Goal: Navigation & Orientation: Find specific page/section

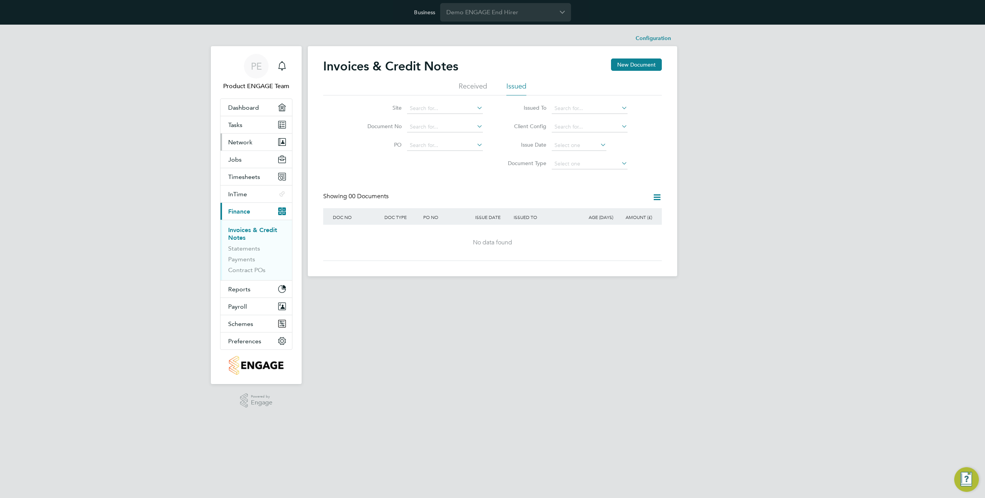
click at [251, 143] on span "Network" at bounding box center [240, 142] width 24 height 7
click at [249, 160] on link "Team Members" at bounding box center [249, 160] width 43 height 7
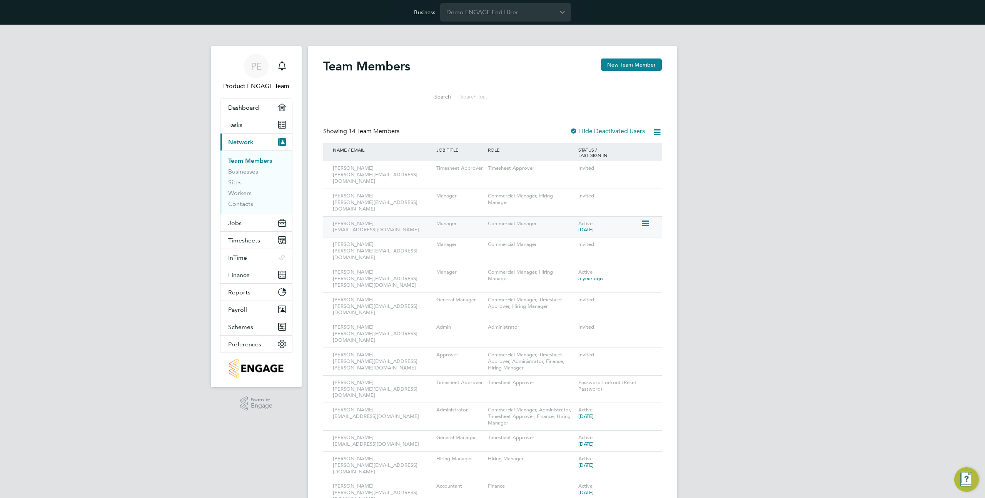
click at [642, 219] on icon at bounding box center [645, 223] width 8 height 9
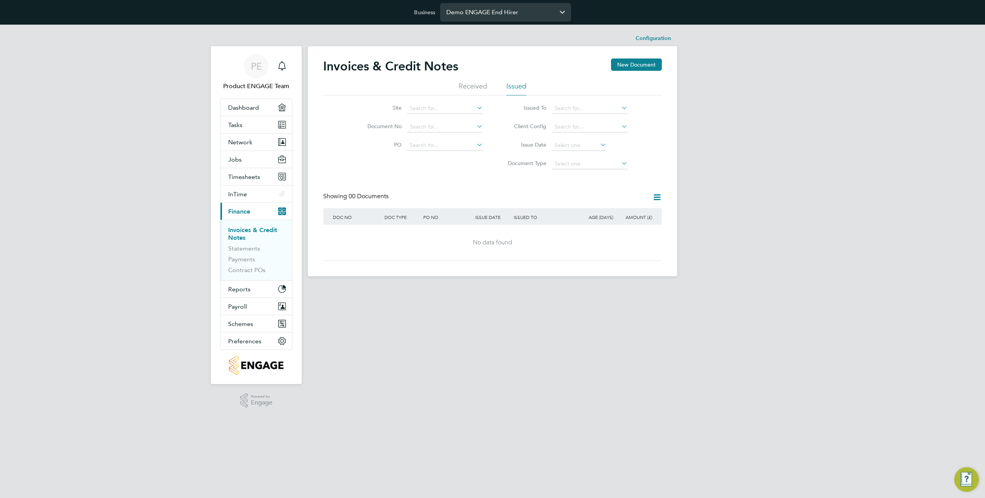
click at [477, 8] on input "Demo ENGAGE End Hirer" at bounding box center [505, 12] width 131 height 18
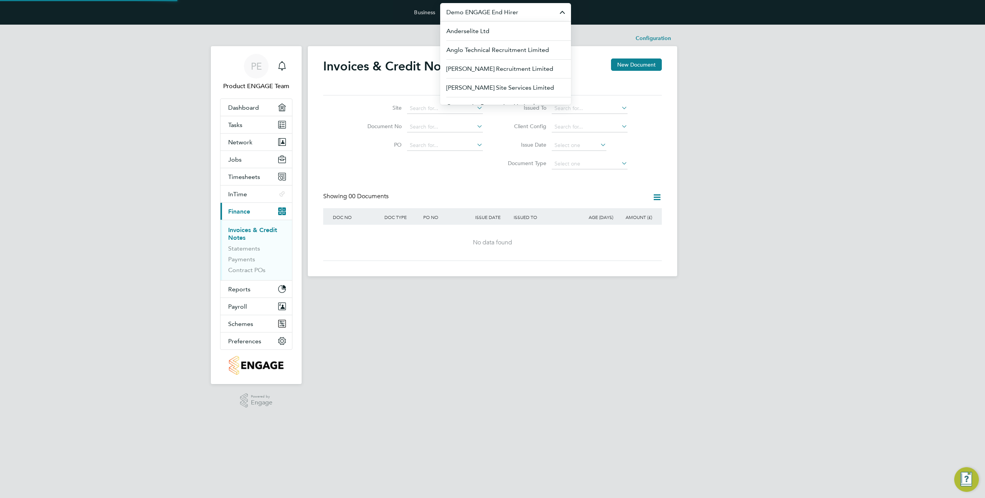
click at [477, 8] on input "Demo ENGAGE End Hirer" at bounding box center [505, 12] width 131 height 18
click at [244, 146] on button "Network" at bounding box center [257, 142] width 72 height 17
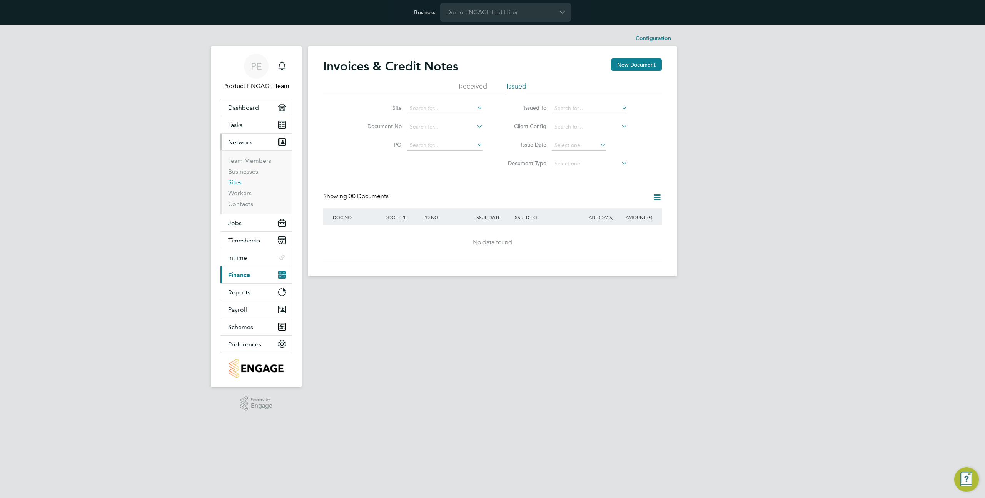
click at [234, 184] on link "Sites" at bounding box center [234, 182] width 13 height 7
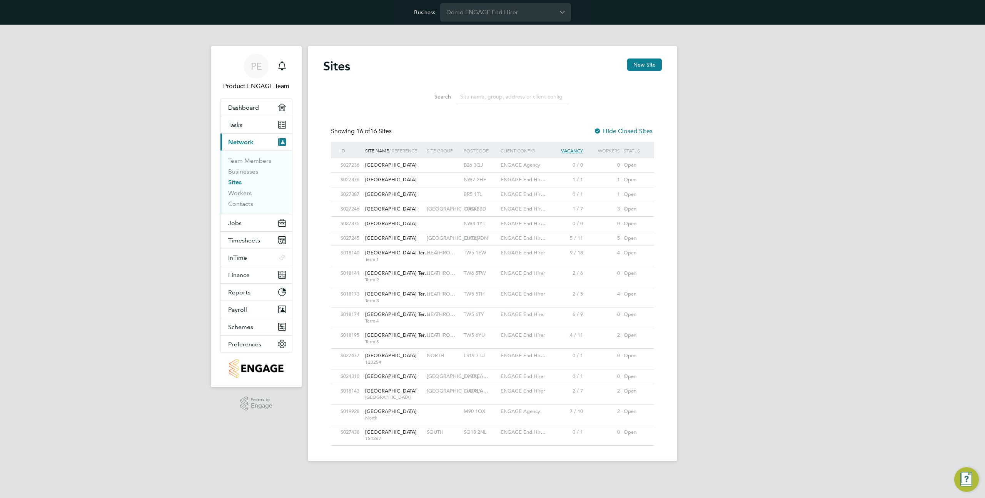
click at [465, 165] on div "B26 3QJ" at bounding box center [480, 165] width 37 height 14
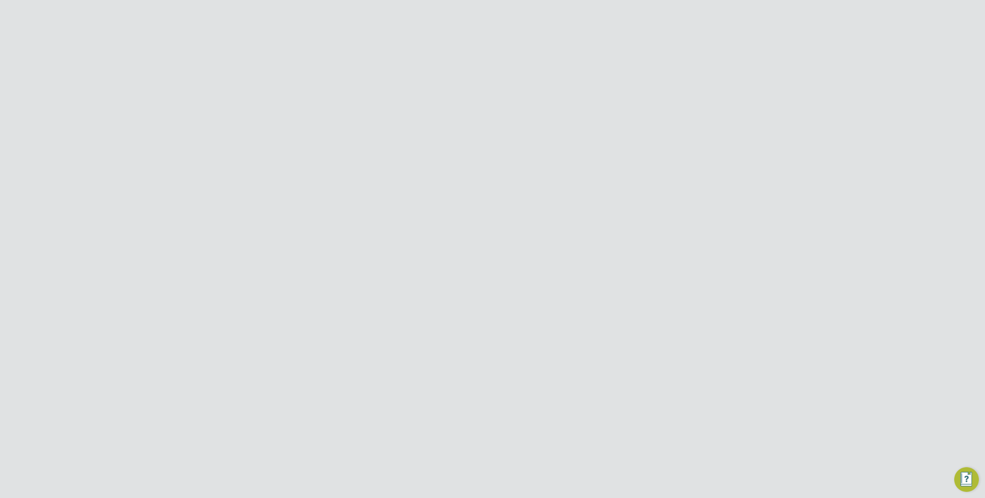
click at [612, 139] on div "Deployment Manager n/a" at bounding box center [583, 137] width 166 height 8
click at [657, 64] on icon at bounding box center [657, 64] width 10 height 10
click at [236, 184] on link "Sites" at bounding box center [234, 182] width 13 height 7
click at [563, 209] on div "1 / 7" at bounding box center [566, 209] width 37 height 14
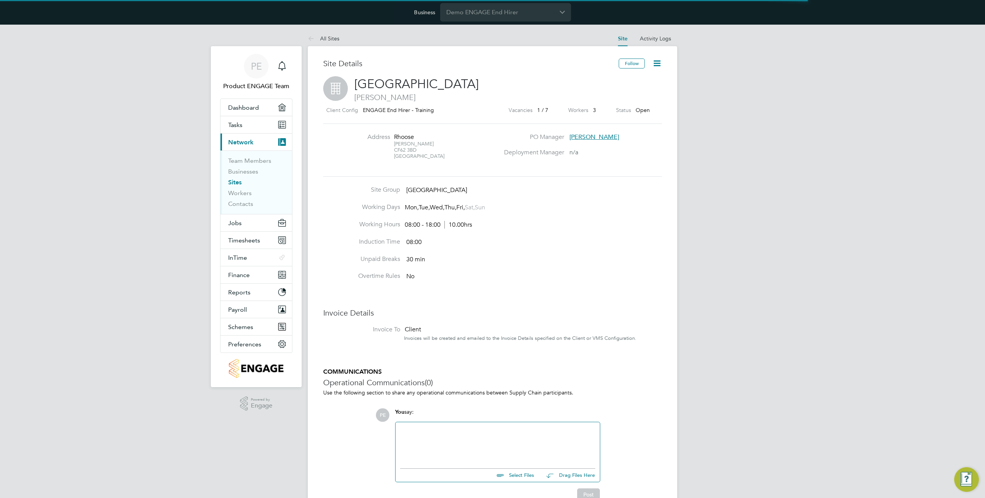
scroll to position [8, 166]
click at [657, 65] on icon at bounding box center [657, 64] width 10 height 10
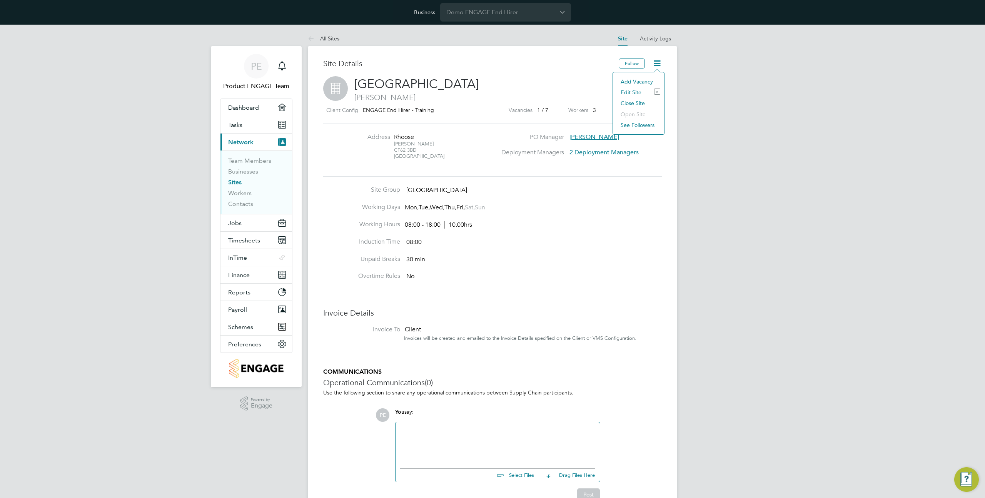
click at [627, 92] on li "Edit Site e" at bounding box center [638, 92] width 43 height 11
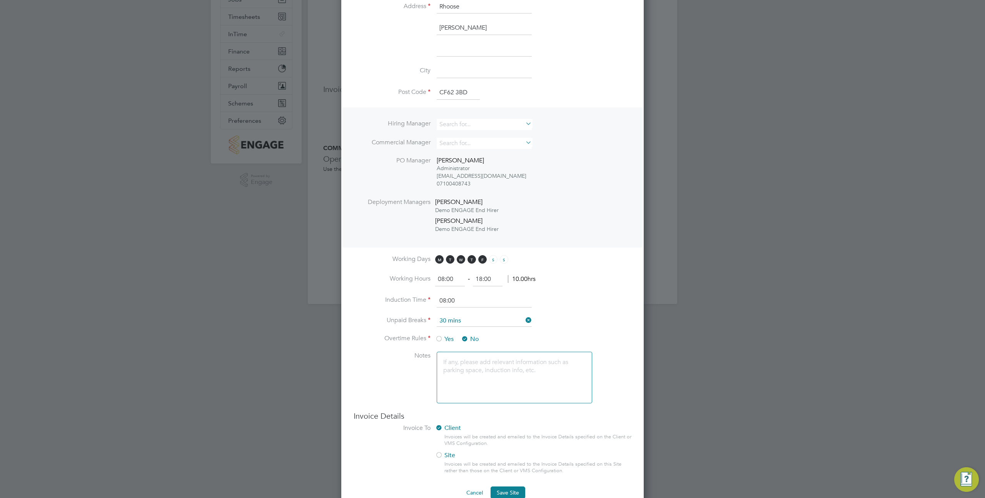
scroll to position [239, 0]
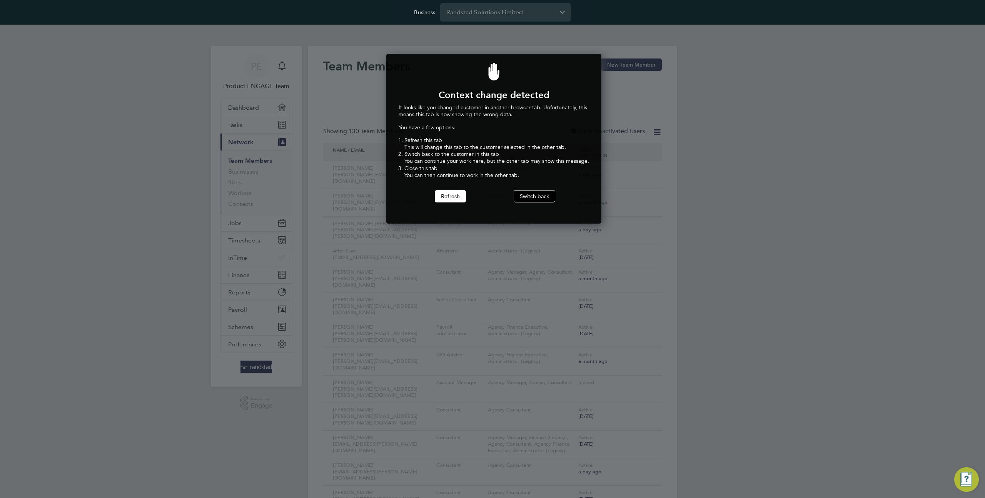
scroll to position [170, 212]
click at [453, 198] on button "Refresh" at bounding box center [450, 196] width 31 height 12
